Goal: Task Accomplishment & Management: Manage account settings

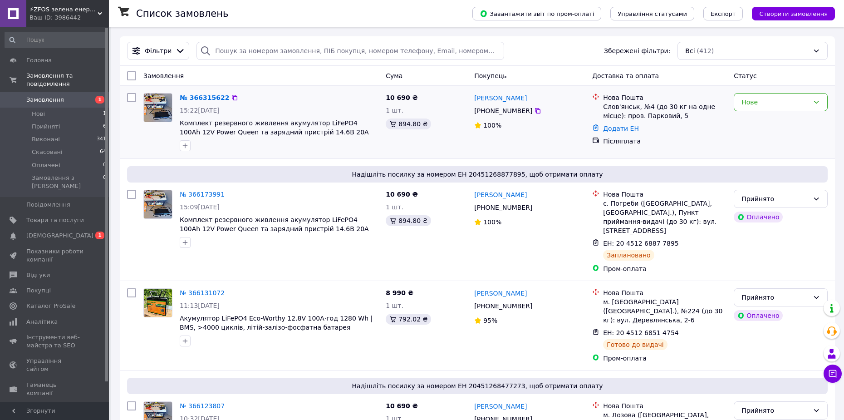
click at [722, 142] on div "Післяплата" at bounding box center [664, 141] width 123 height 9
click at [745, 125] on div "Нове" at bounding box center [780, 121] width 101 height 65
click at [205, 98] on link "№ 366315622" at bounding box center [204, 97] width 49 height 7
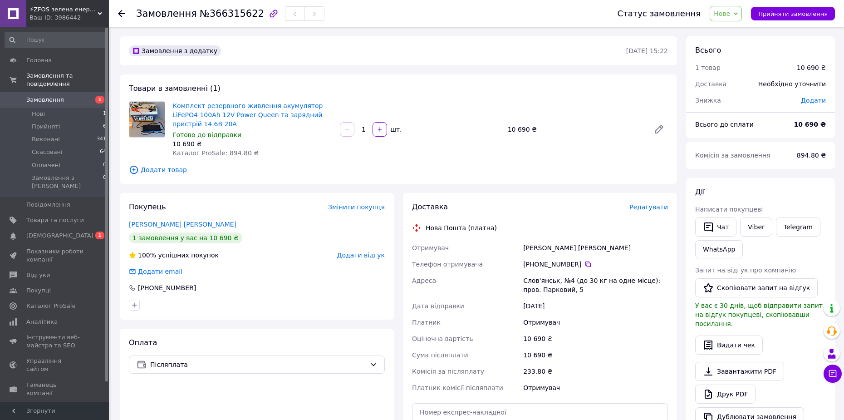
click at [648, 207] on span "Редагувати" at bounding box center [648, 206] width 39 height 7
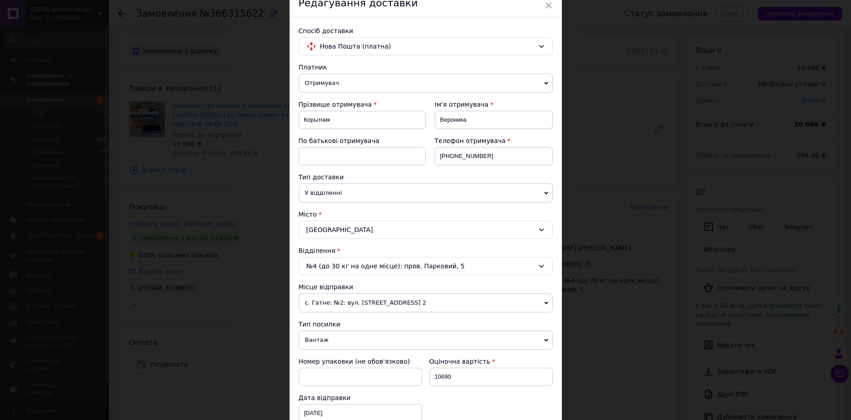
scroll to position [45, 0]
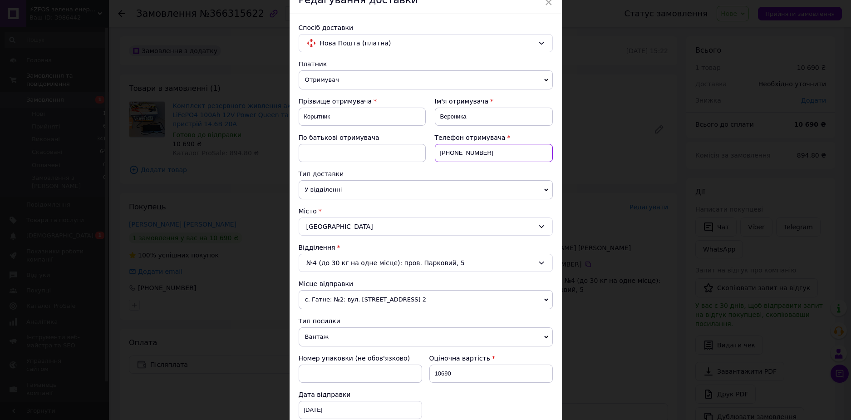
click at [467, 150] on input "[PHONE_NUMBER]" at bounding box center [494, 153] width 118 height 18
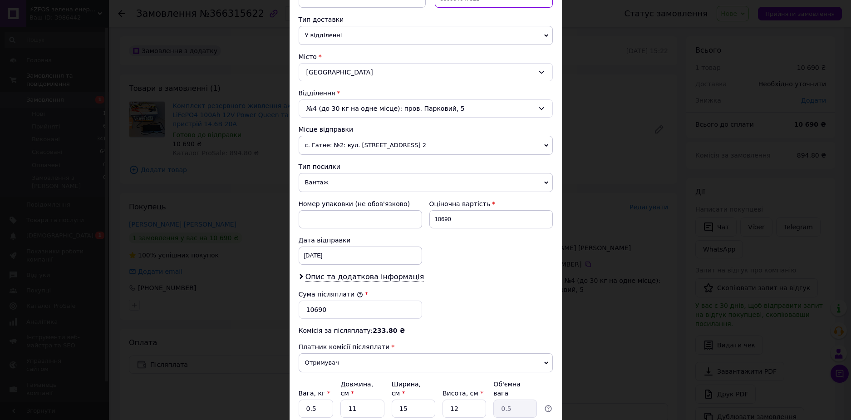
scroll to position [273, 0]
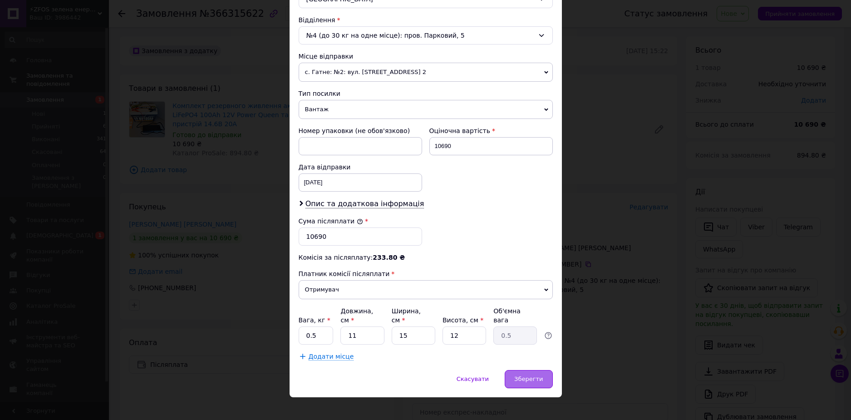
click at [526, 375] on span "Зберегти" at bounding box center [528, 378] width 29 height 7
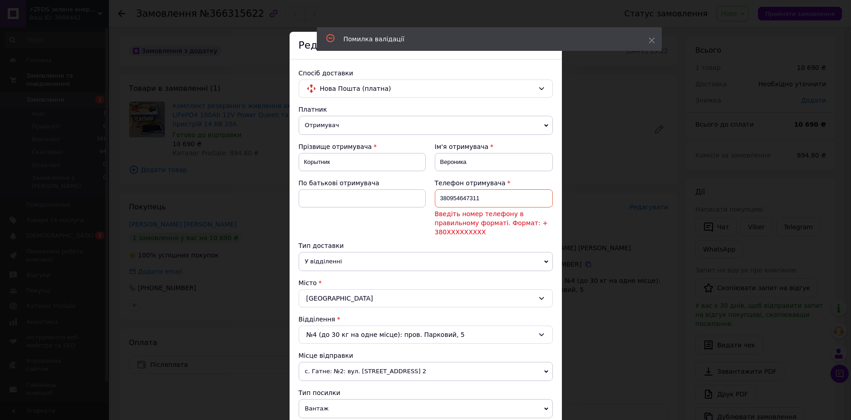
click at [438, 197] on input "380954647311" at bounding box center [494, 198] width 118 height 18
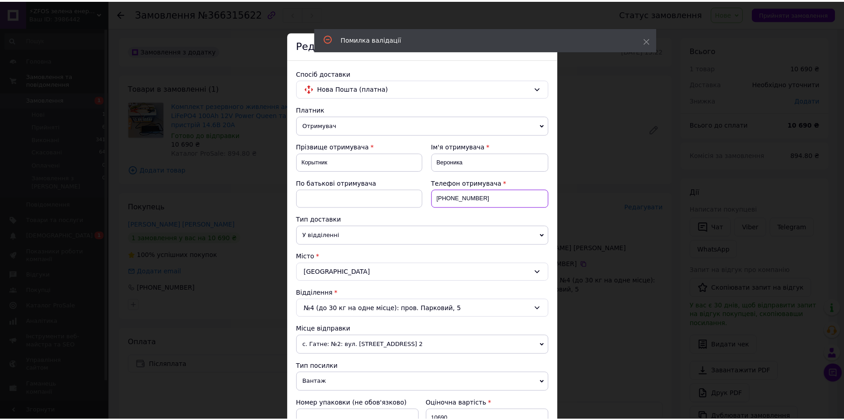
scroll to position [273, 0]
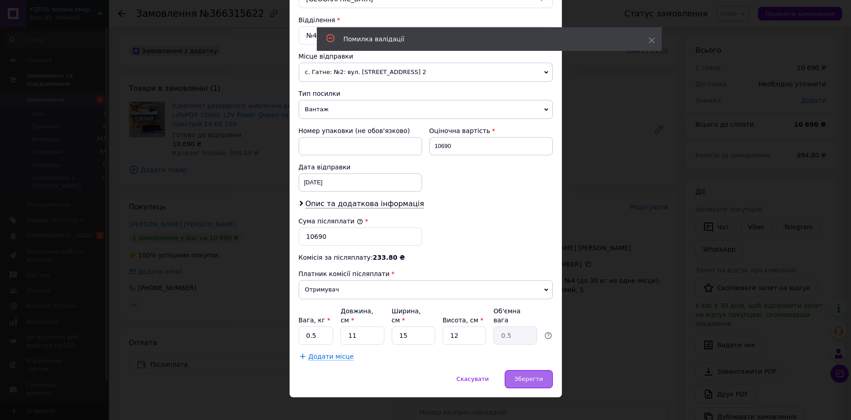
type input "[PHONE_NUMBER]"
click at [523, 370] on div "Зберегти" at bounding box center [529, 379] width 48 height 18
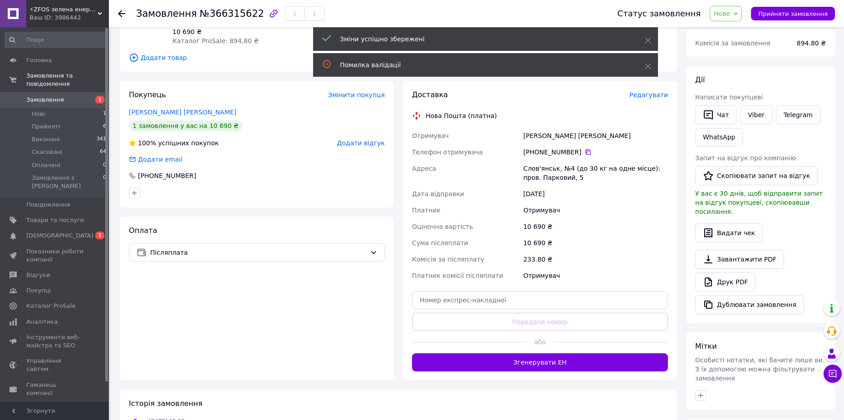
scroll to position [136, 0]
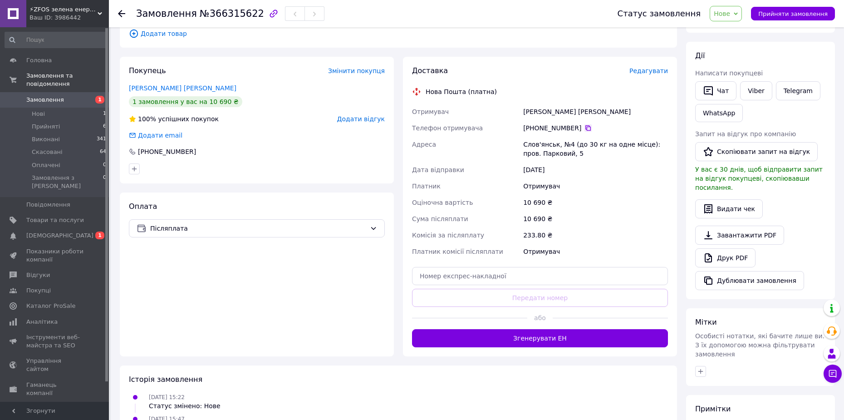
click at [584, 129] on icon at bounding box center [587, 127] width 7 height 7
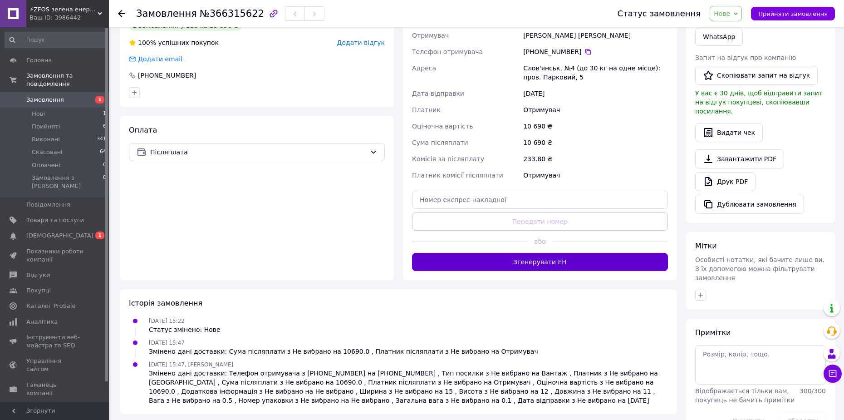
scroll to position [222, 0]
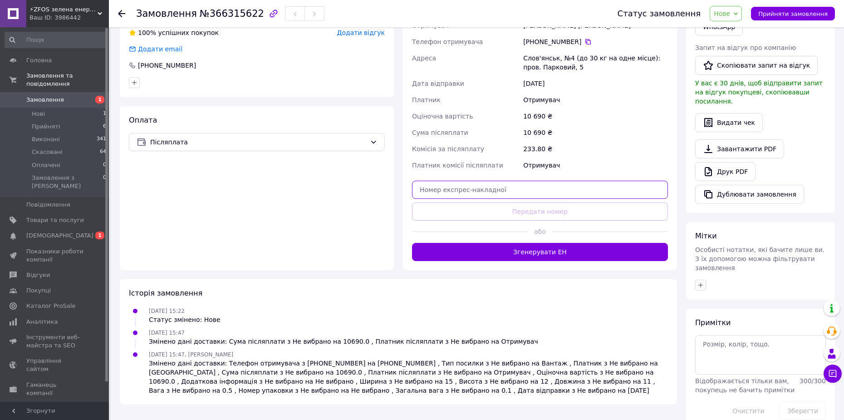
click at [487, 190] on input "text" at bounding box center [540, 190] width 256 height 18
paste input "20451269144325"
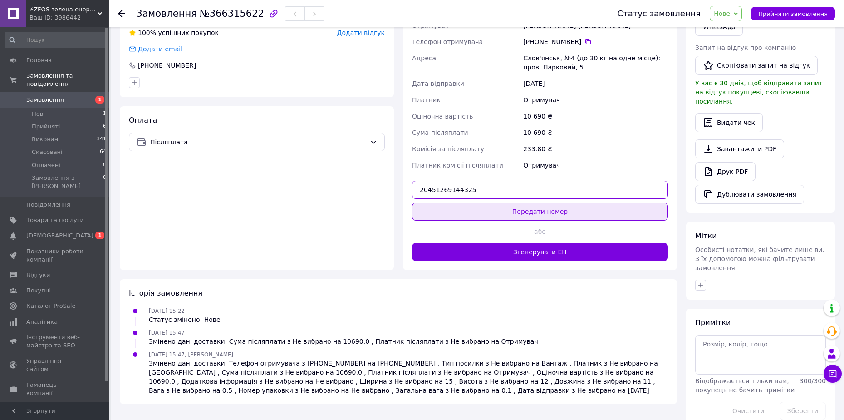
type input "20451269144325"
click at [526, 211] on button "Передати номер" at bounding box center [540, 211] width 256 height 18
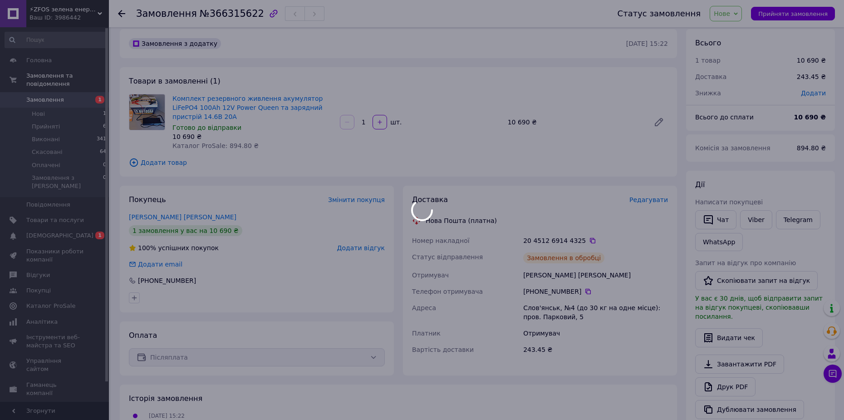
scroll to position [0, 0]
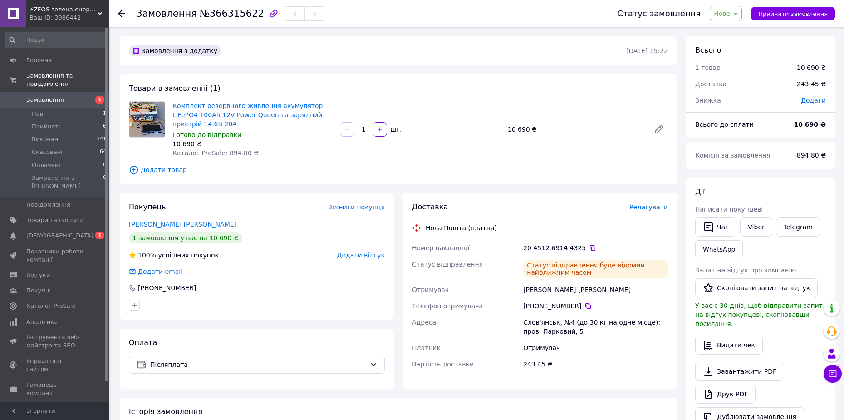
click at [727, 20] on span "Нове" at bounding box center [726, 13] width 32 height 15
click at [728, 31] on li "Прийнято" at bounding box center [731, 32] width 42 height 14
click at [120, 10] on icon at bounding box center [121, 13] width 7 height 7
